Goal: Navigation & Orientation: Find specific page/section

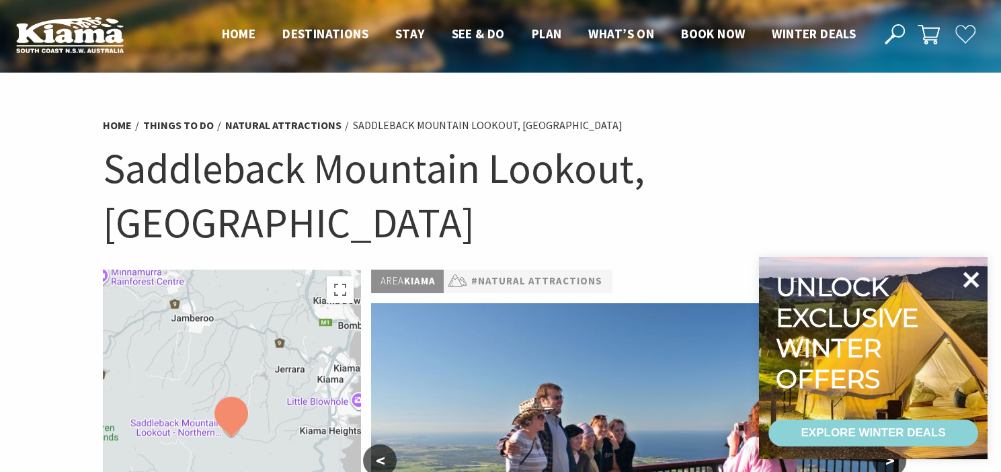
click at [972, 280] on icon at bounding box center [971, 279] width 16 height 16
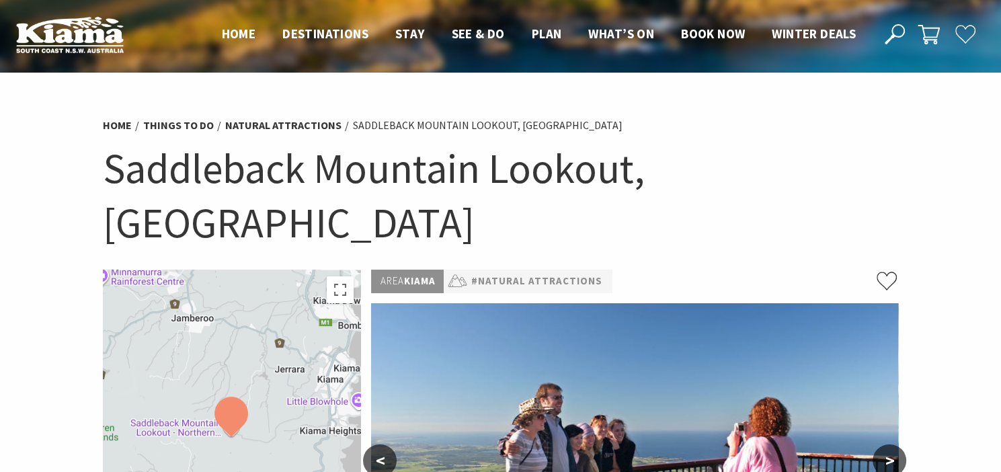
click at [888, 444] on button ">" at bounding box center [889, 460] width 34 height 32
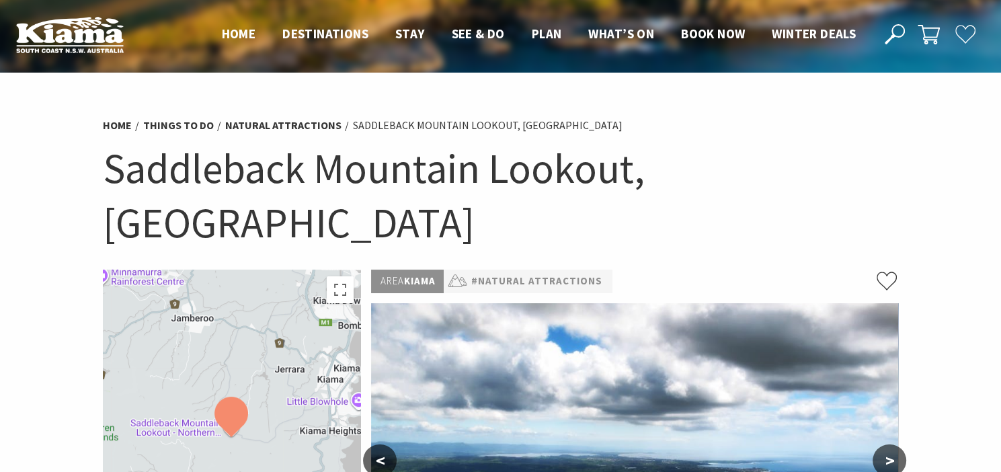
click at [888, 444] on button ">" at bounding box center [889, 460] width 34 height 32
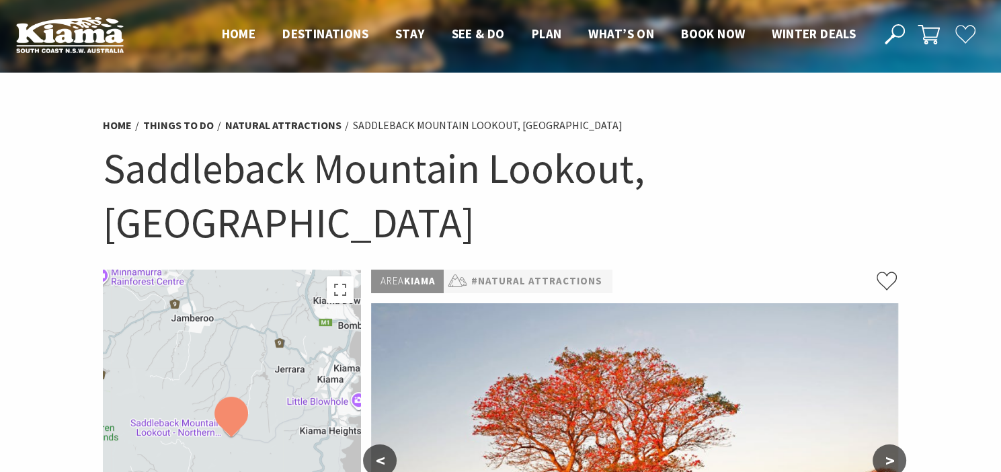
click at [888, 444] on button ">" at bounding box center [889, 460] width 34 height 32
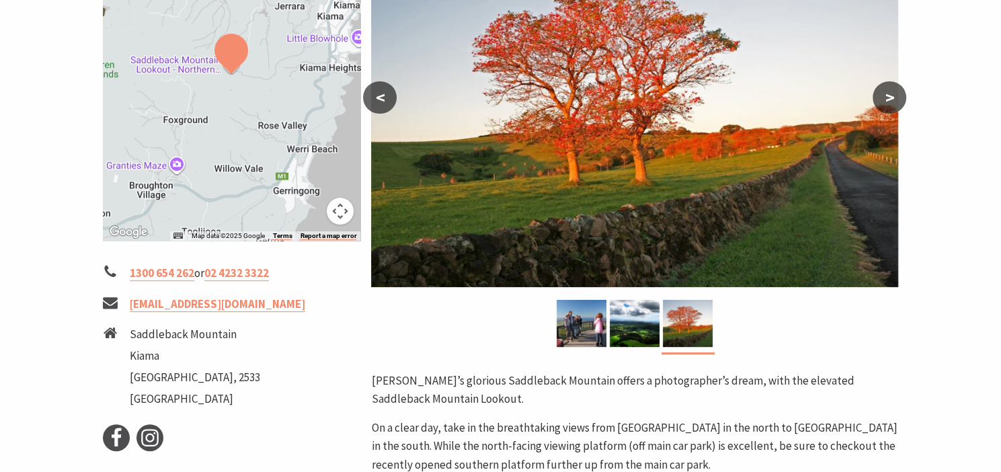
scroll to position [357, 0]
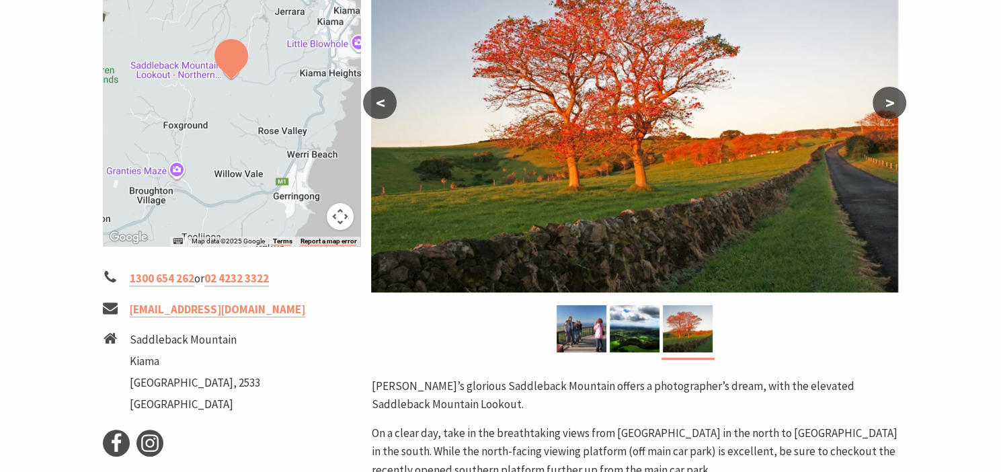
click at [279, 65] on div at bounding box center [232, 79] width 258 height 334
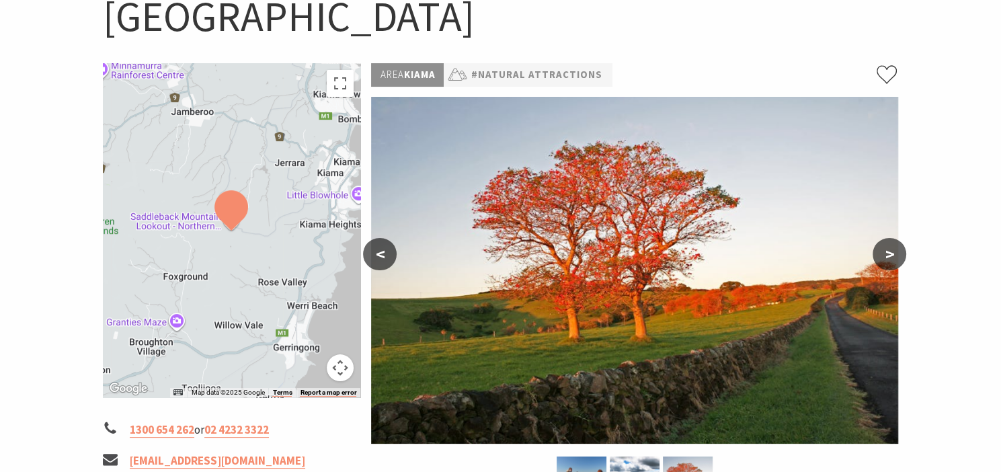
scroll to position [170, 0]
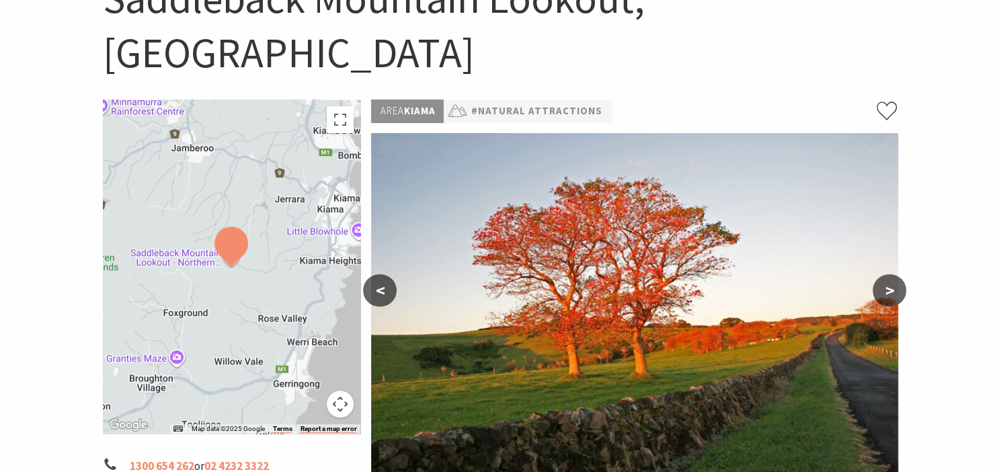
click at [267, 159] on div at bounding box center [232, 266] width 258 height 334
click at [342, 106] on button "Toggle fullscreen view" at bounding box center [340, 119] width 27 height 27
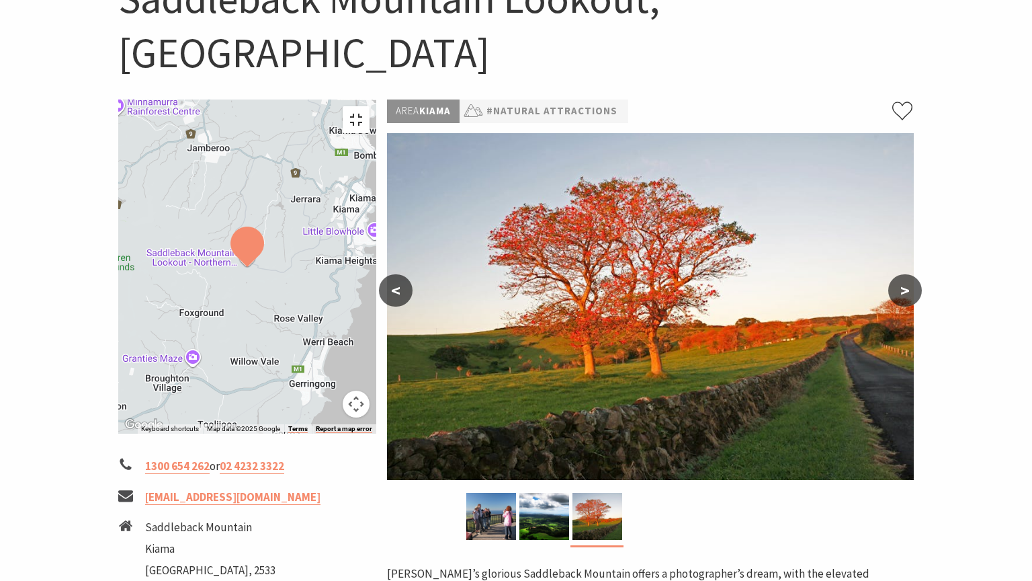
click at [370, 106] on button "Toggle fullscreen view" at bounding box center [356, 119] width 27 height 27
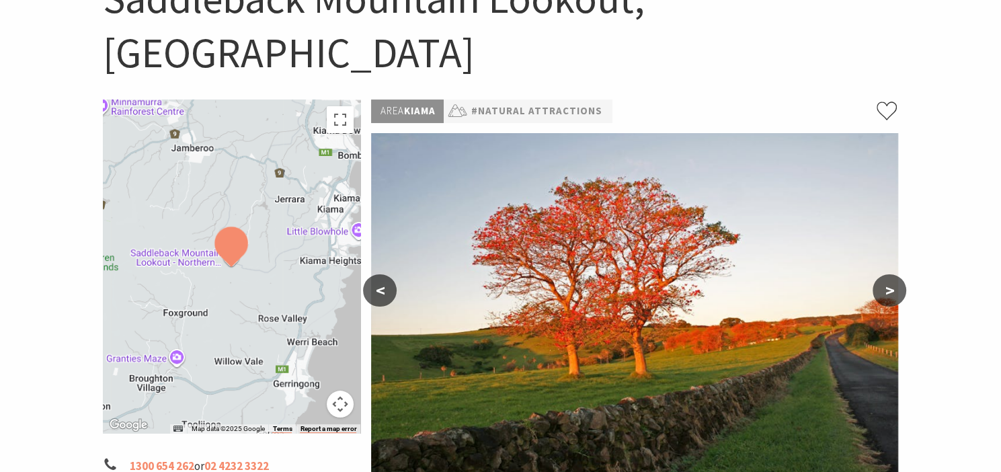
click at [266, 218] on div at bounding box center [232, 266] width 258 height 334
click at [224, 226] on img at bounding box center [231, 246] width 34 height 40
